Goal: Navigation & Orientation: Find specific page/section

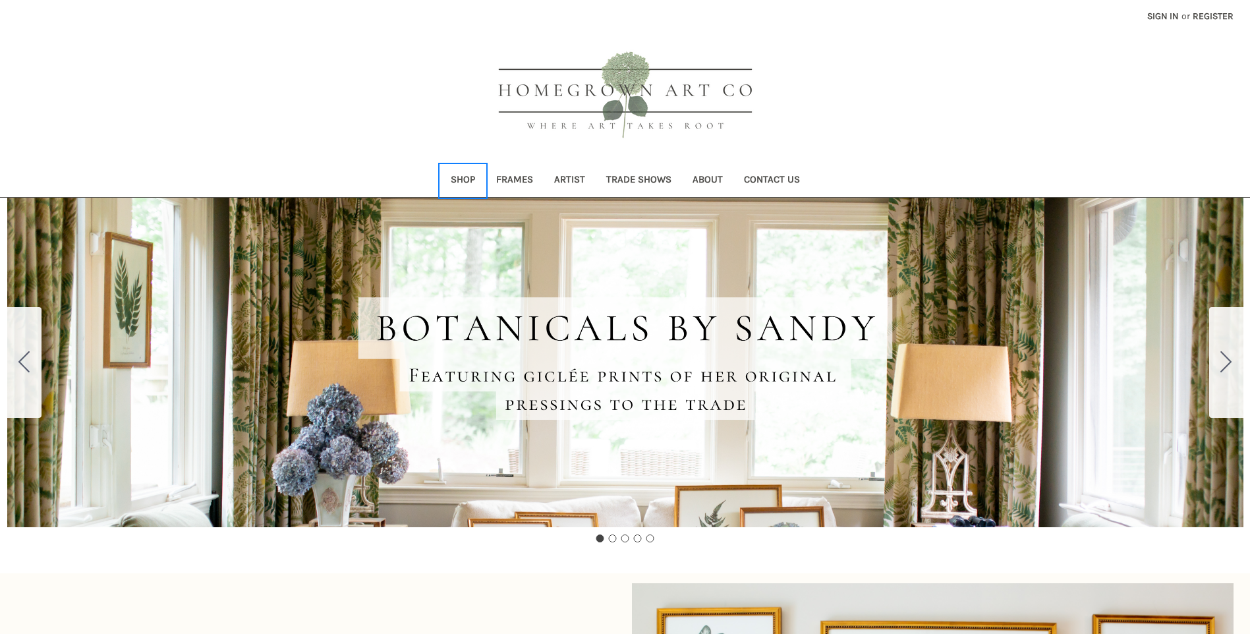
click at [463, 179] on link "Shop" at bounding box center [462, 181] width 45 height 32
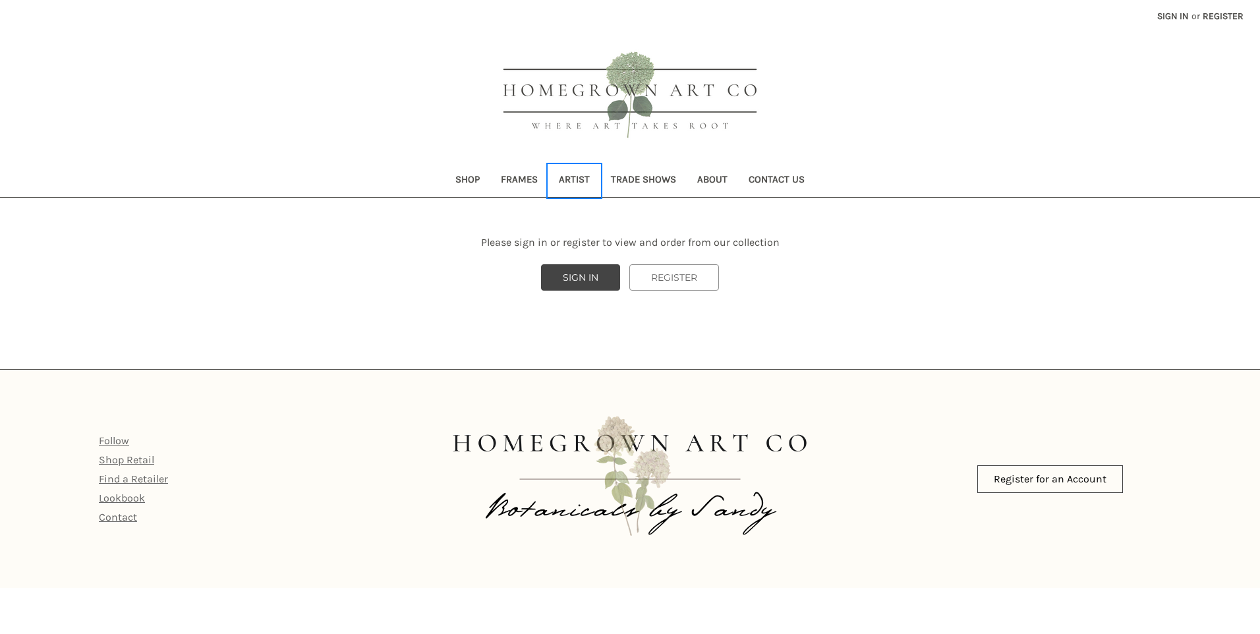
click at [570, 179] on link "Artist" at bounding box center [574, 181] width 52 height 32
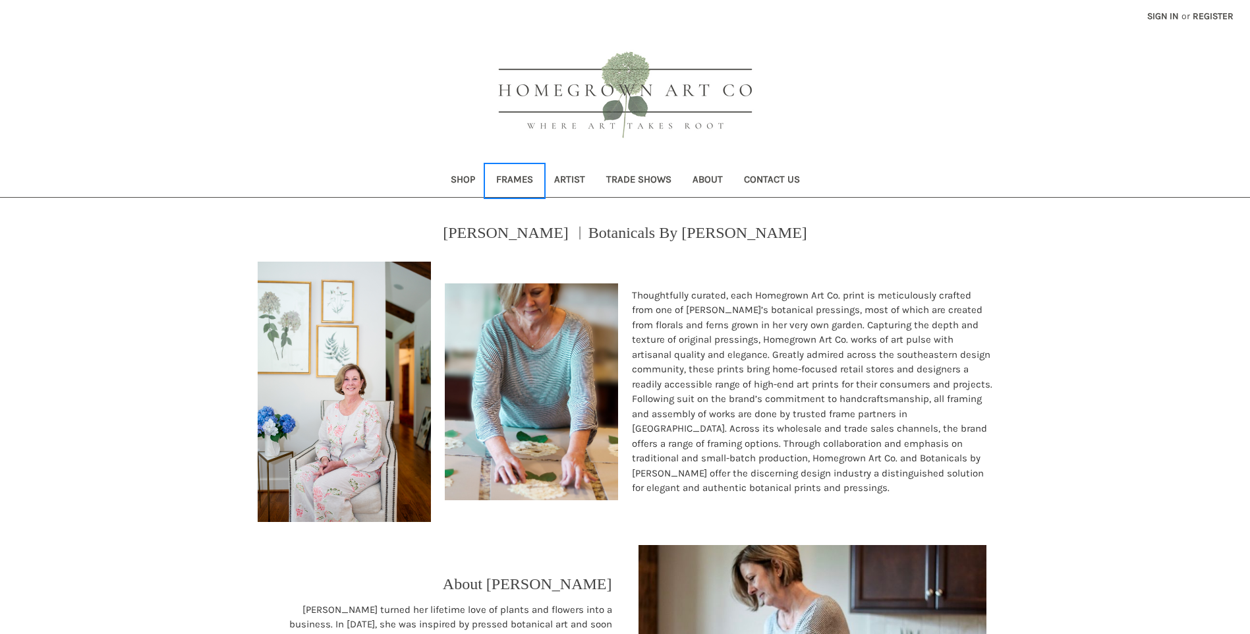
click at [523, 177] on link "Frames" at bounding box center [515, 181] width 58 height 32
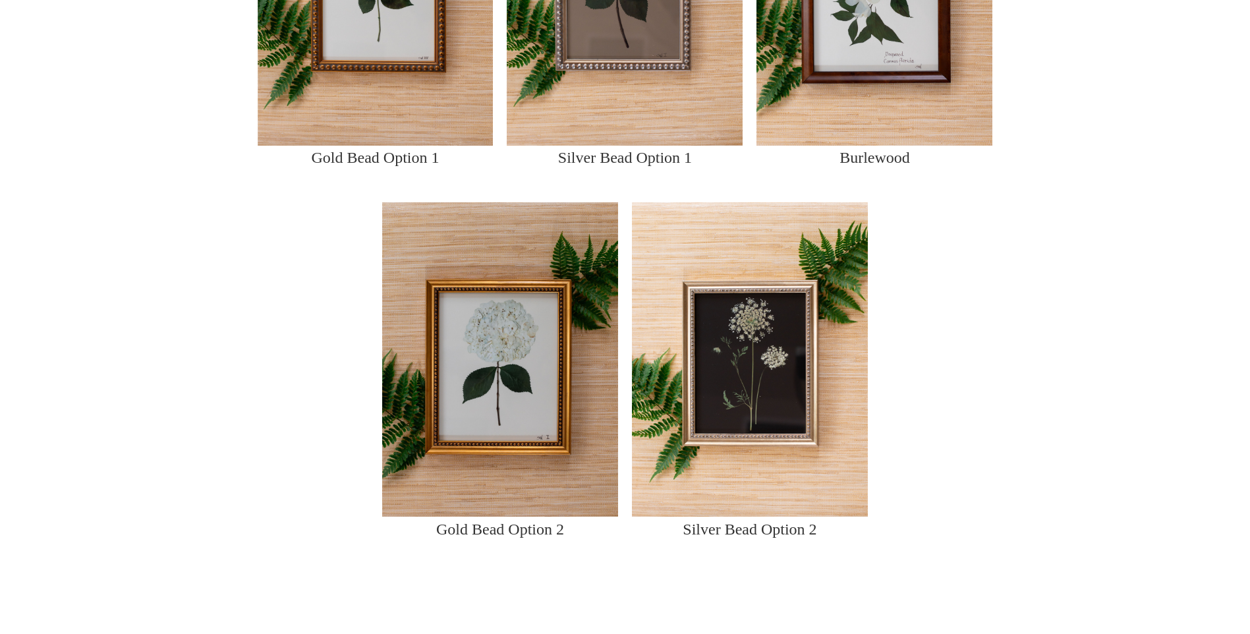
scroll to position [1648, 0]
